Goal: Navigation & Orientation: Find specific page/section

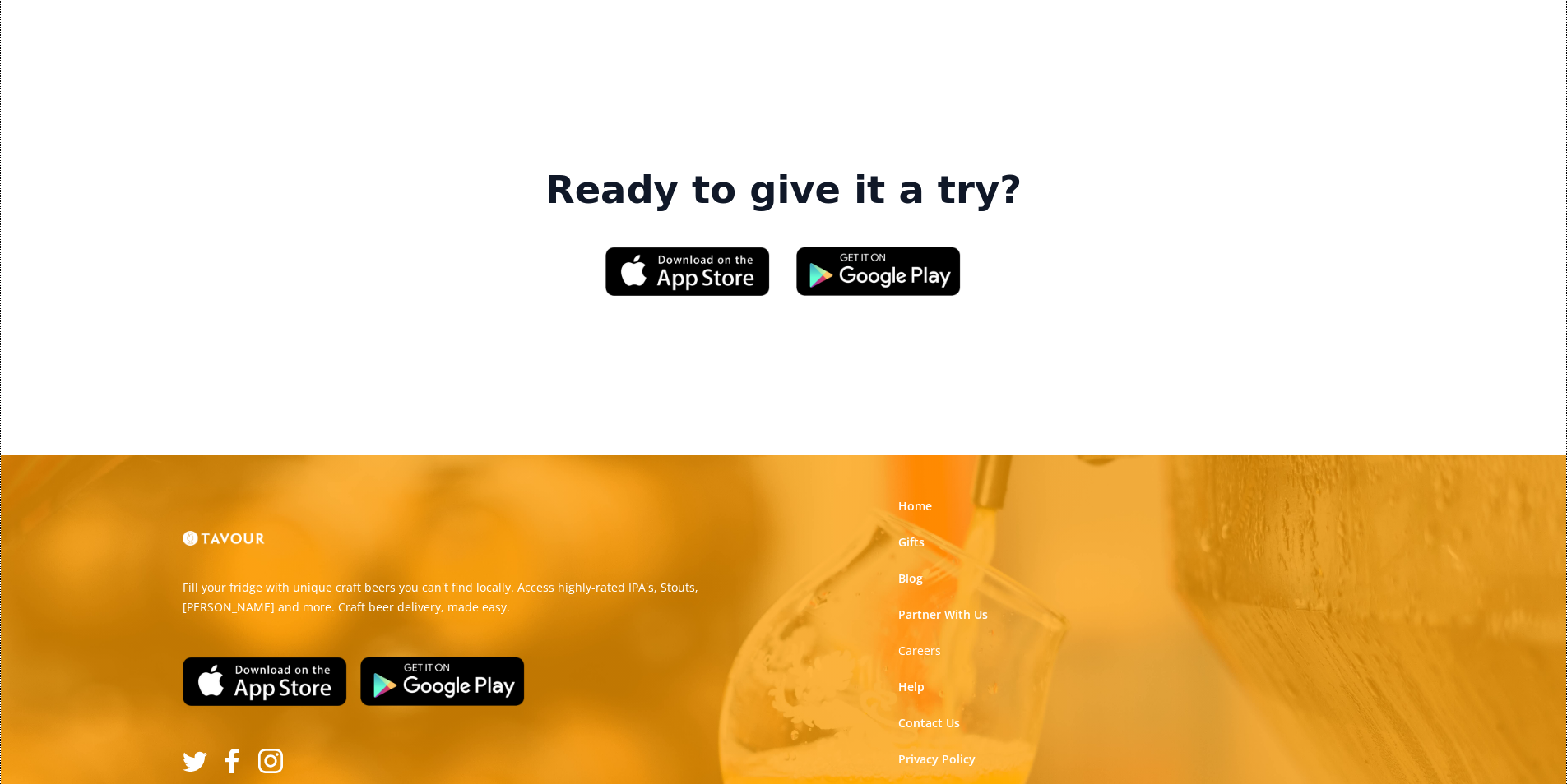
scroll to position [2487, 0]
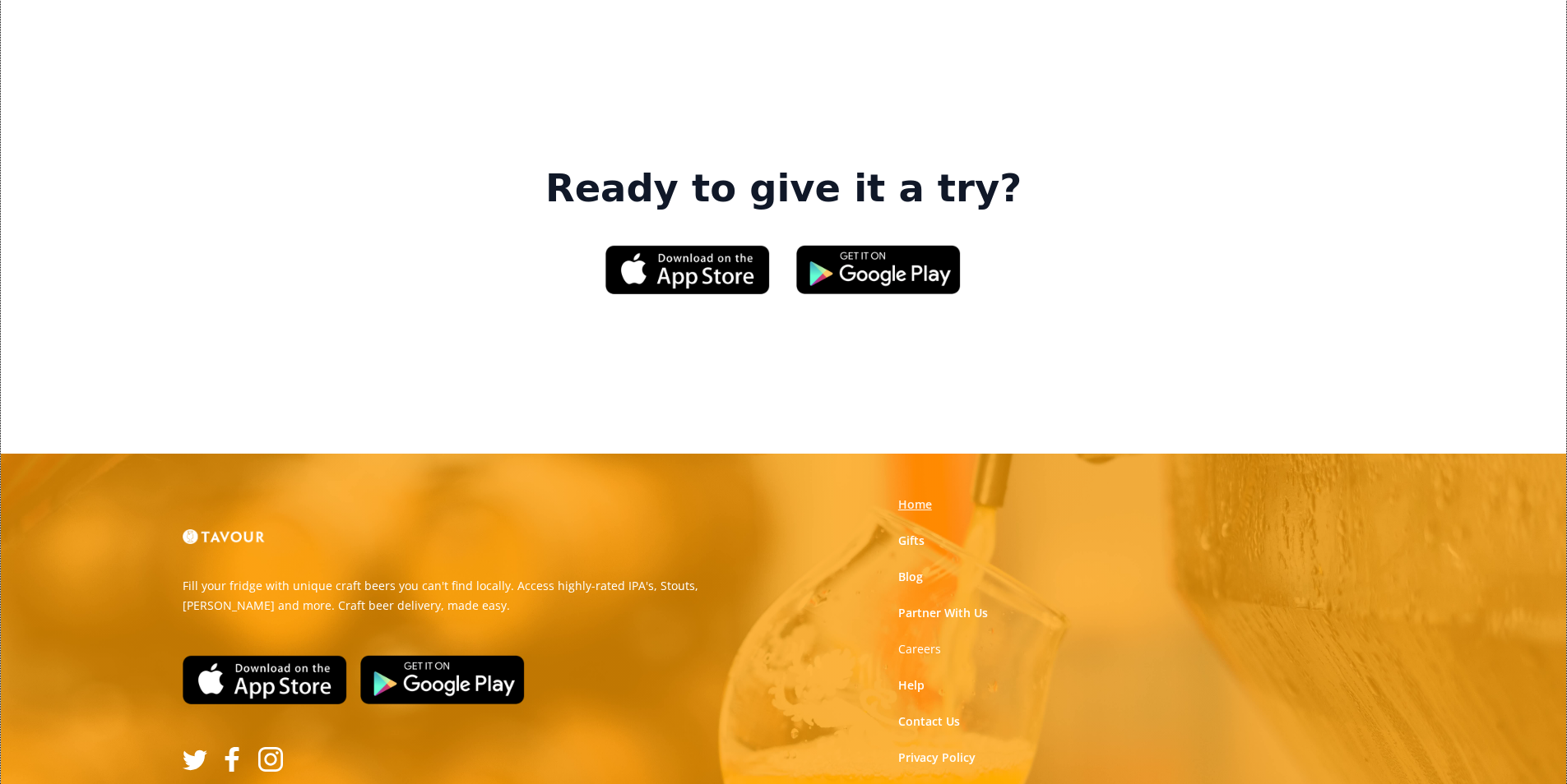
click at [913, 496] on link "Home" at bounding box center [914, 504] width 34 height 16
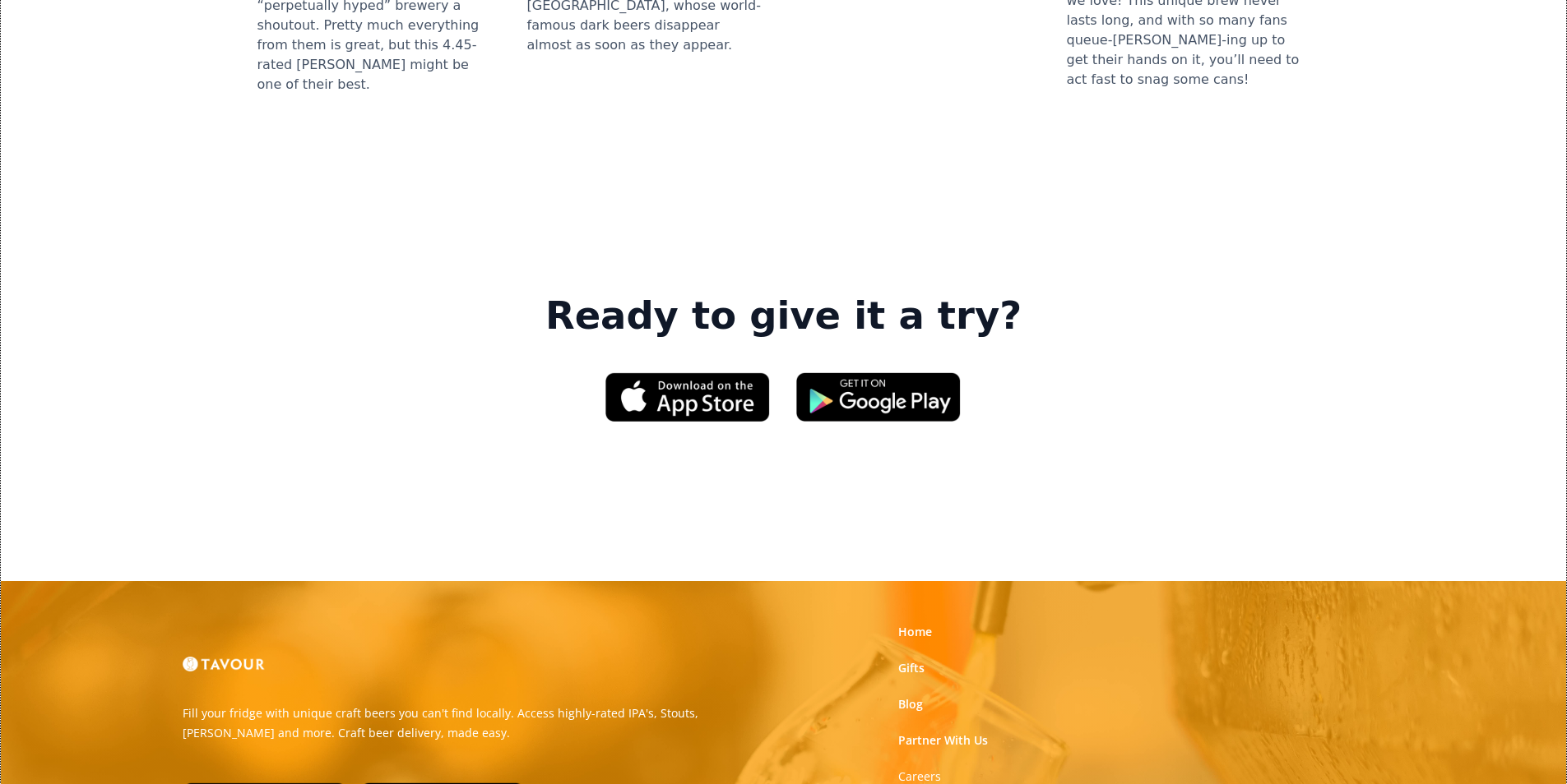
scroll to position [2487, 0]
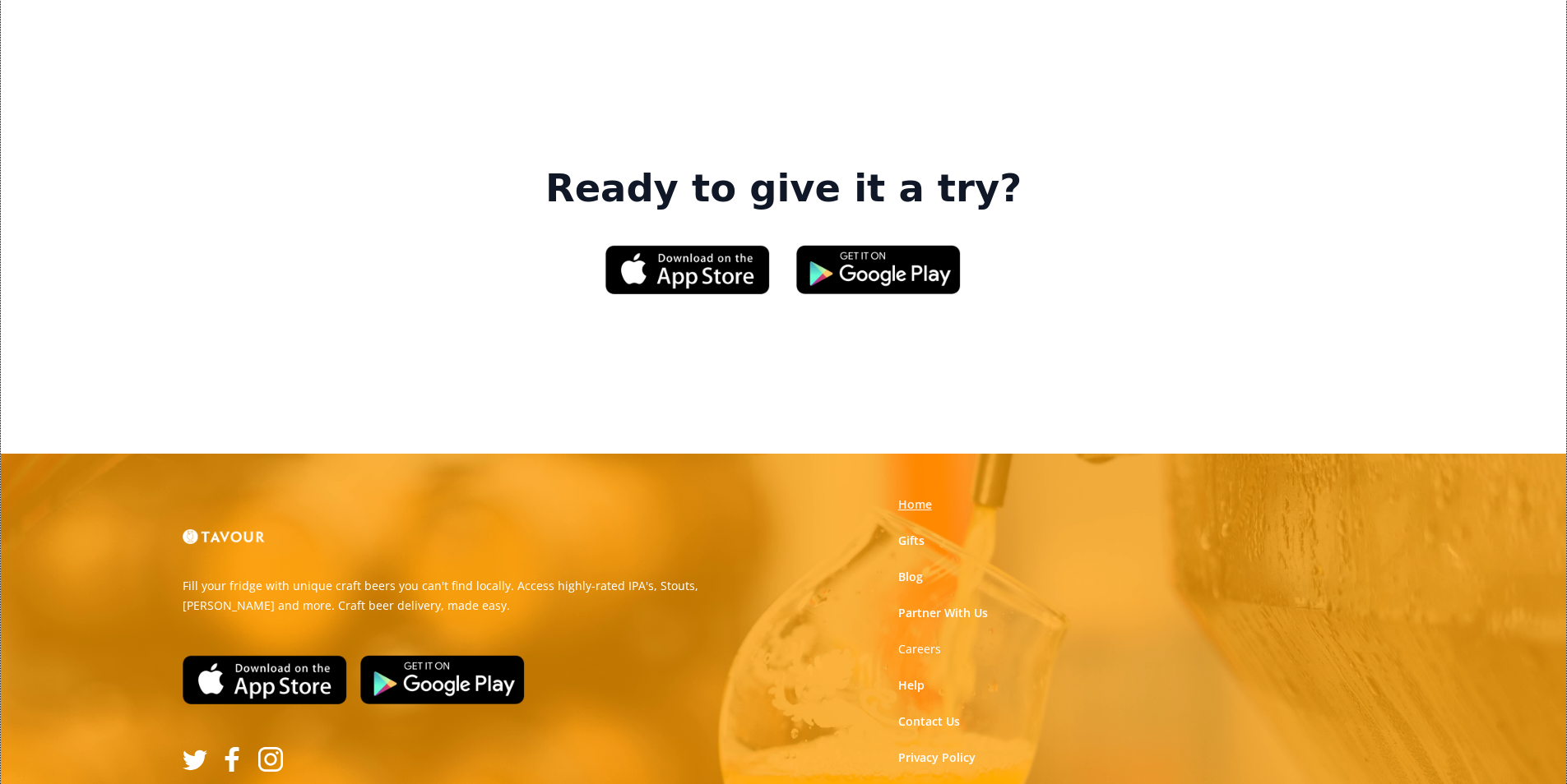
click at [920, 496] on link "Home" at bounding box center [914, 504] width 34 height 16
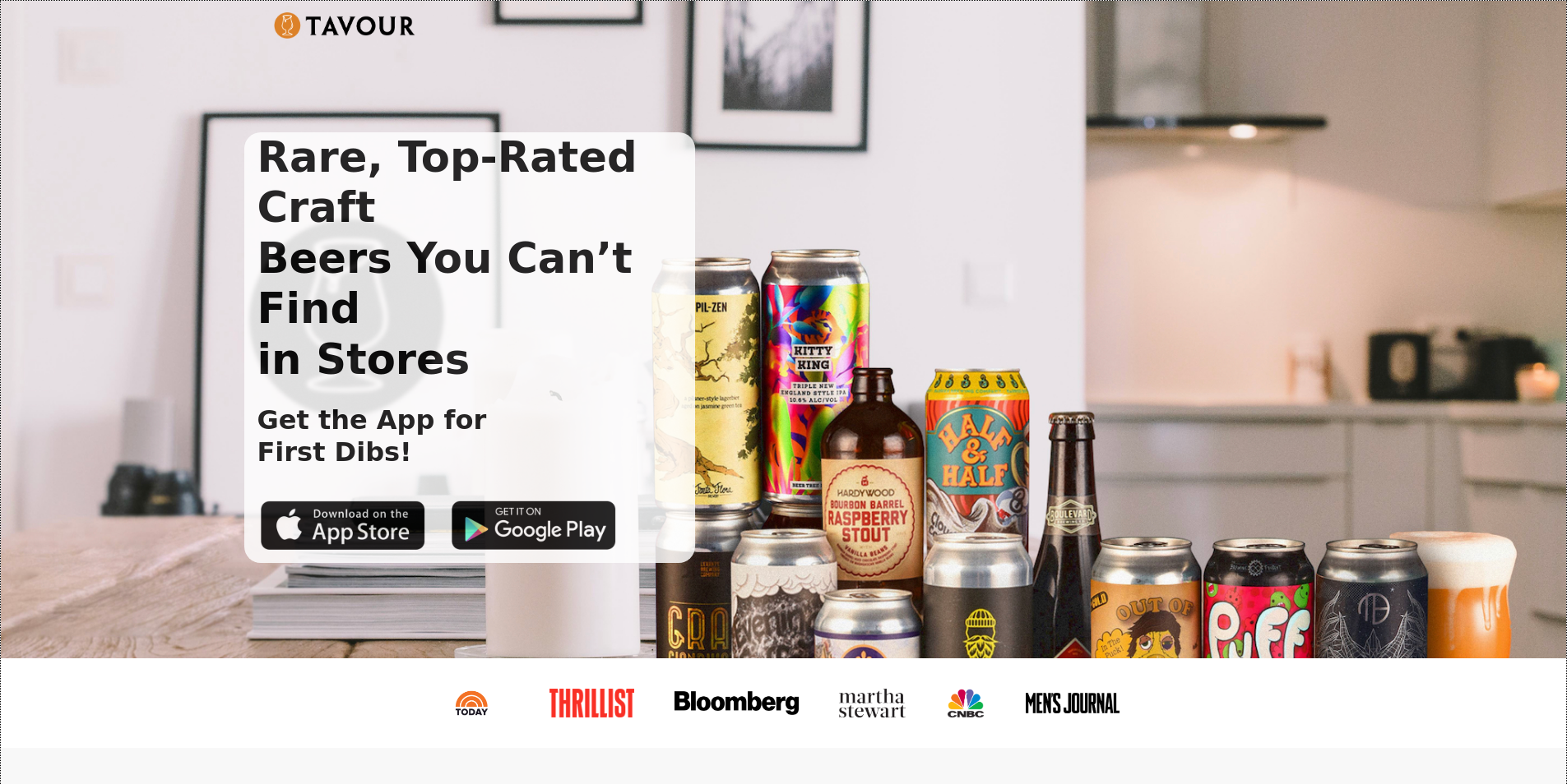
click at [966, 568] on div "Rare, Top-Rated Craft Beers You Can’t Find in Stores Get the App for First Dibs!" at bounding box center [784, 329] width 1565 height 657
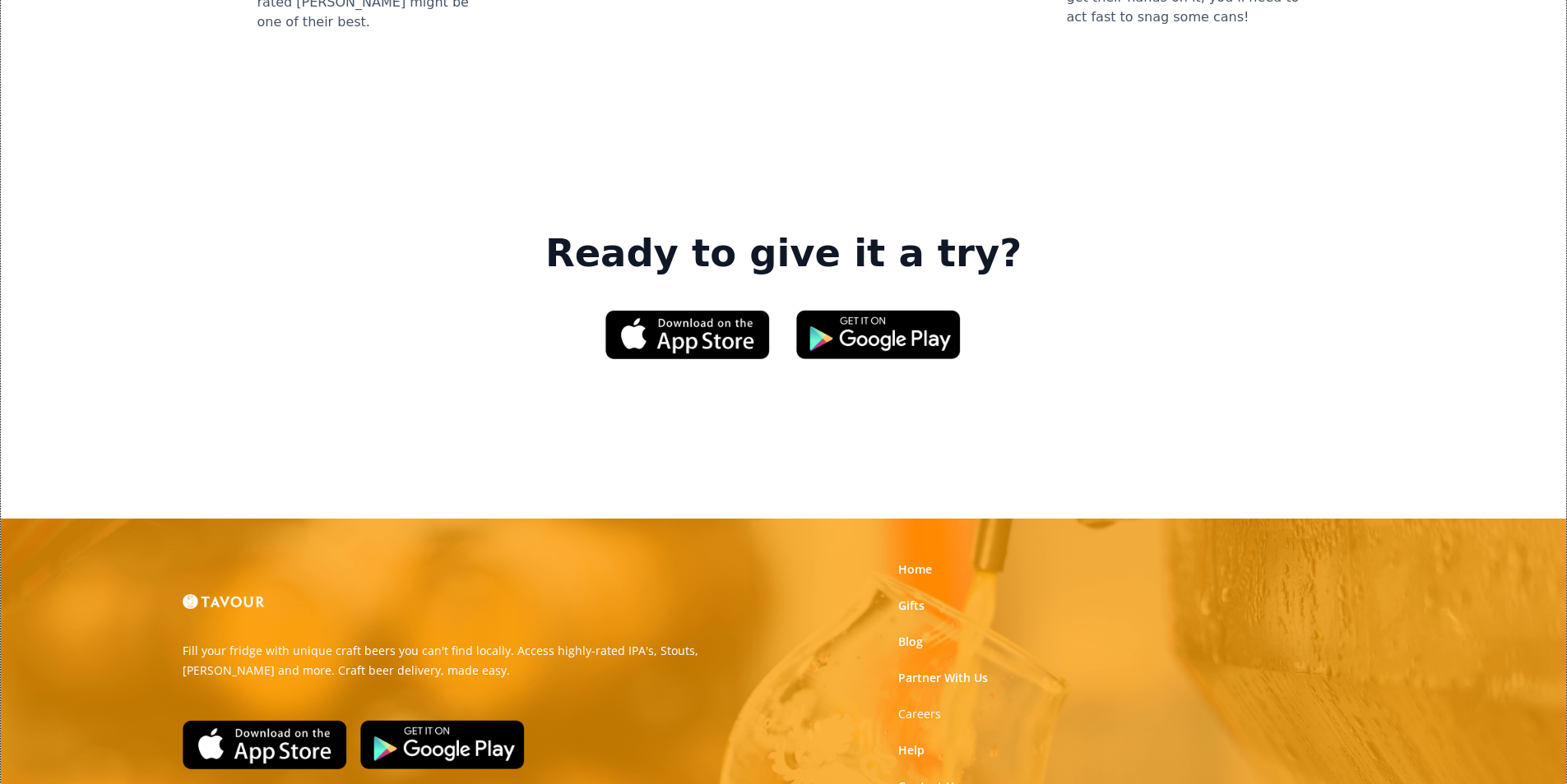
scroll to position [2487, 0]
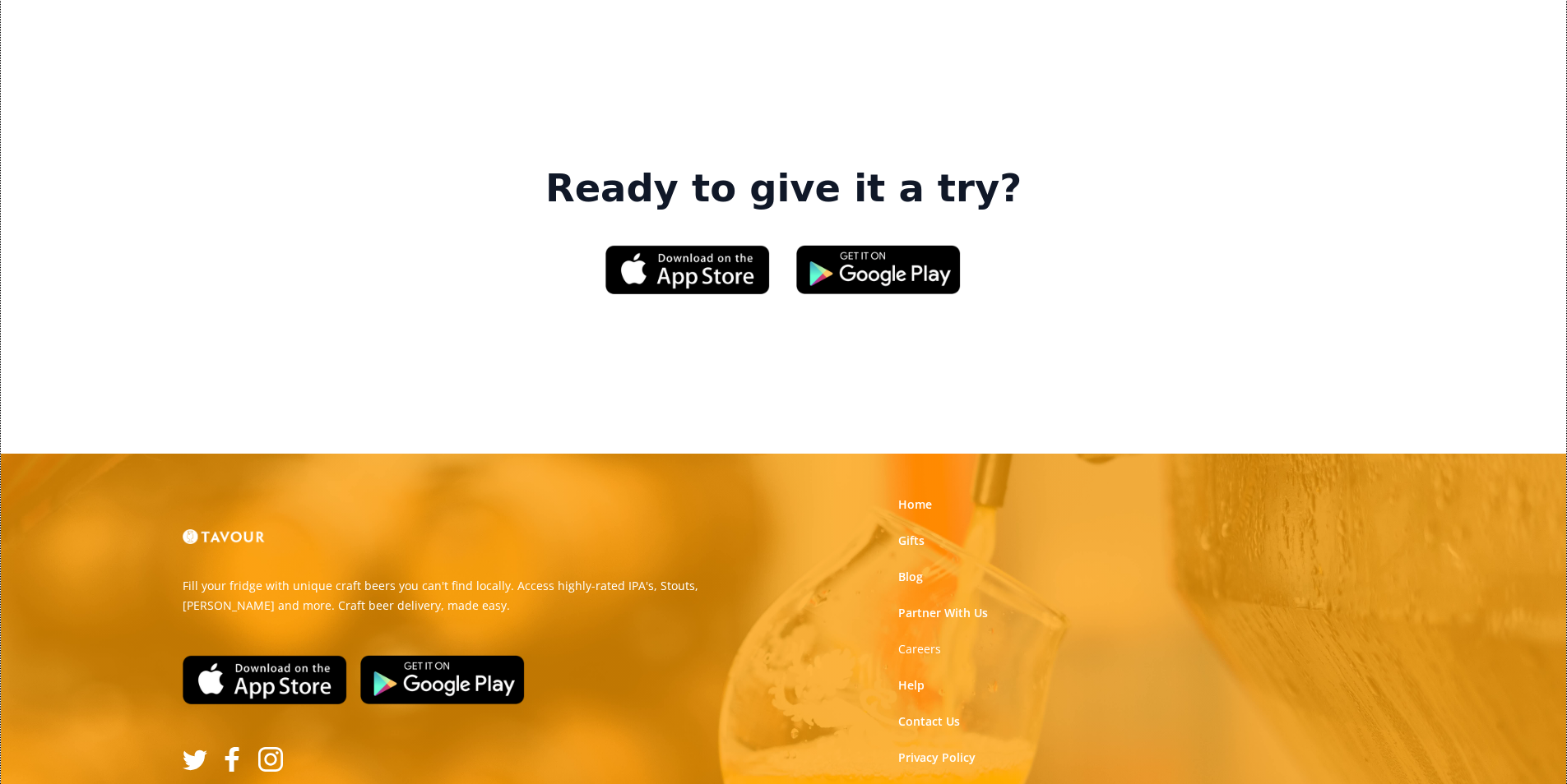
drag, startPoint x: 1018, startPoint y: 266, endPoint x: 924, endPoint y: 334, distance: 116.0
click at [932, 713] on link "Contact Us" at bounding box center [929, 721] width 62 height 16
click at [913, 569] on link "Blog" at bounding box center [910, 577] width 24 height 16
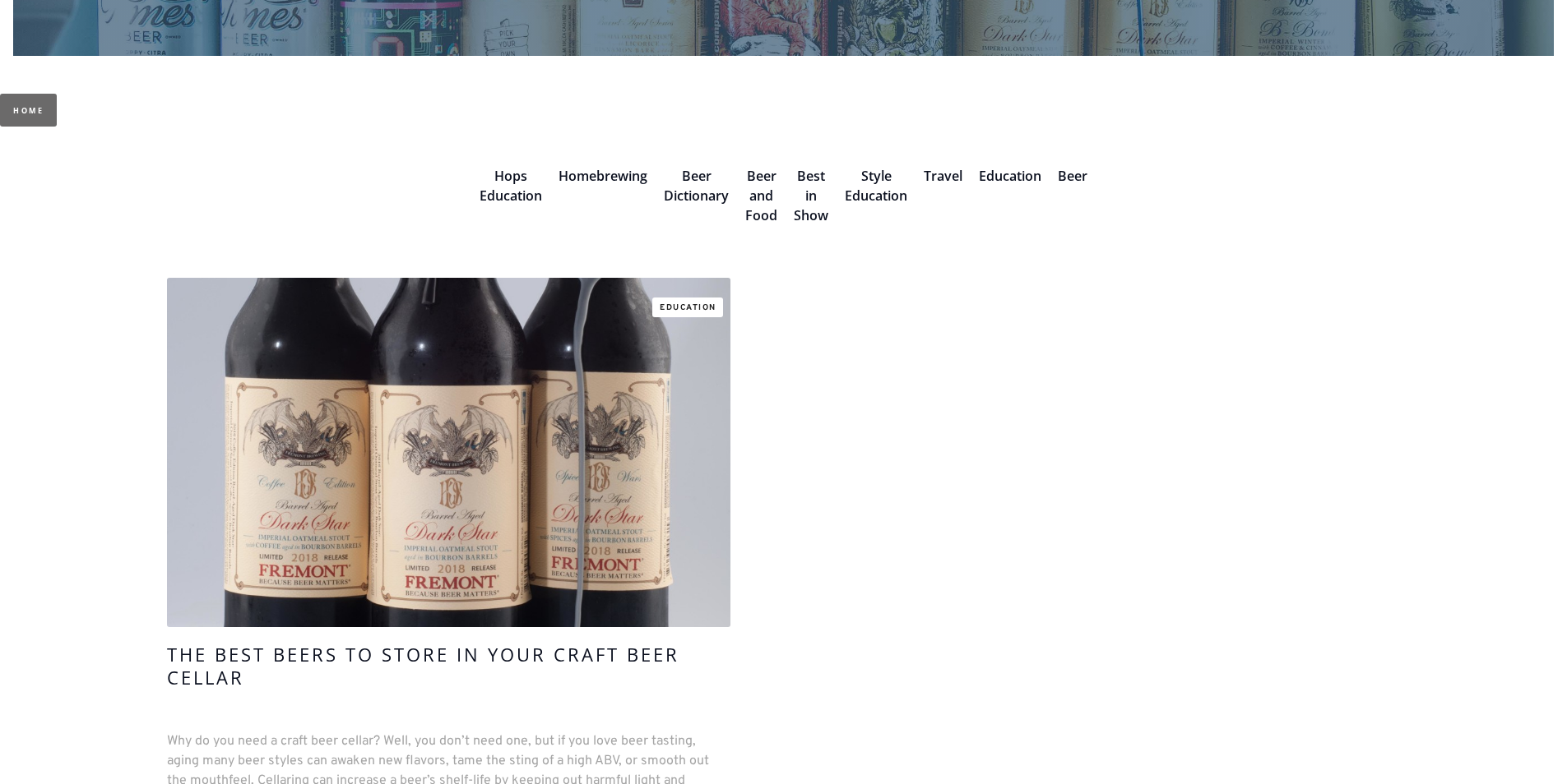
scroll to position [739, 0]
